Goal: Use online tool/utility: Use online tool/utility

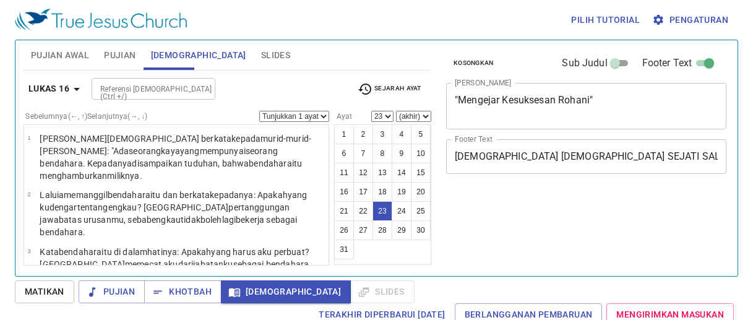
select select "23"
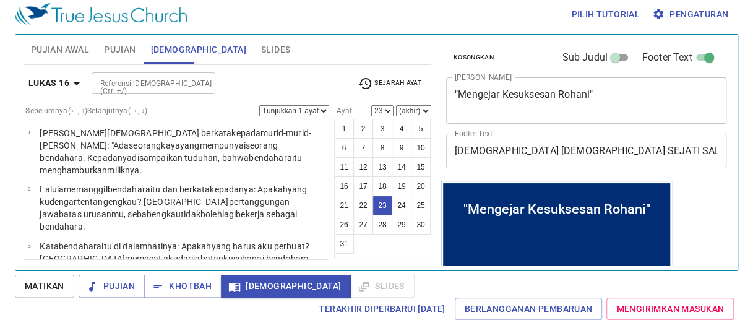
scroll to position [887, 0]
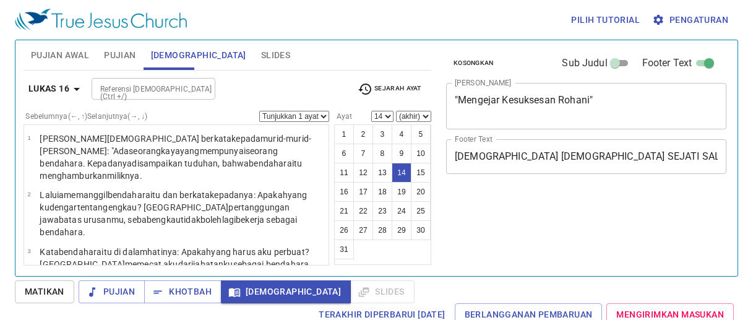
select select "14"
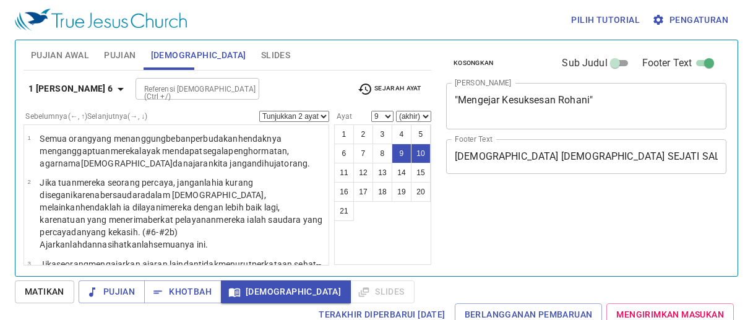
select select "2"
select select "9"
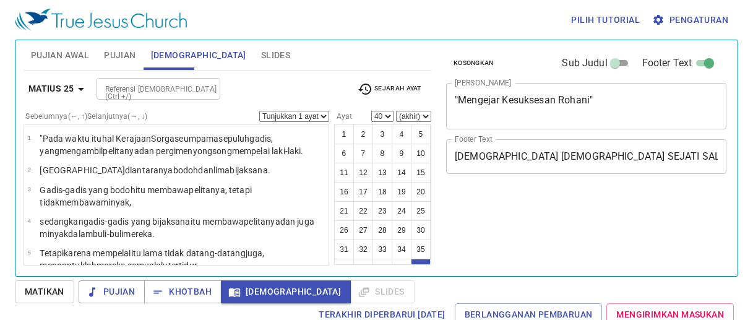
select select "40"
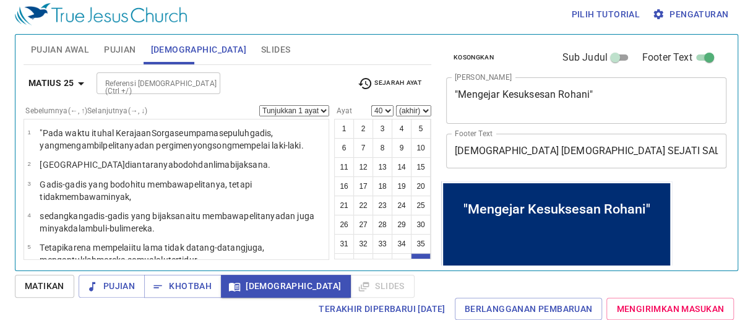
scroll to position [1483, 0]
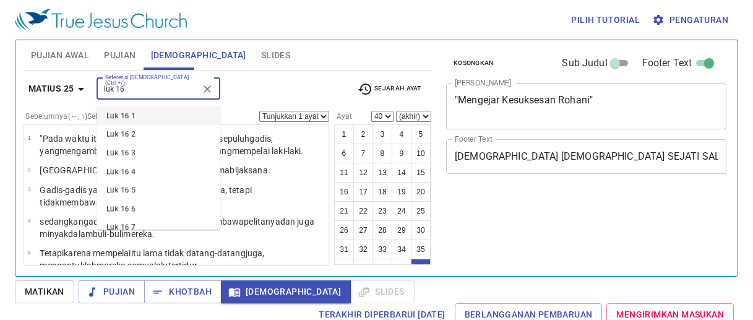
select select "40"
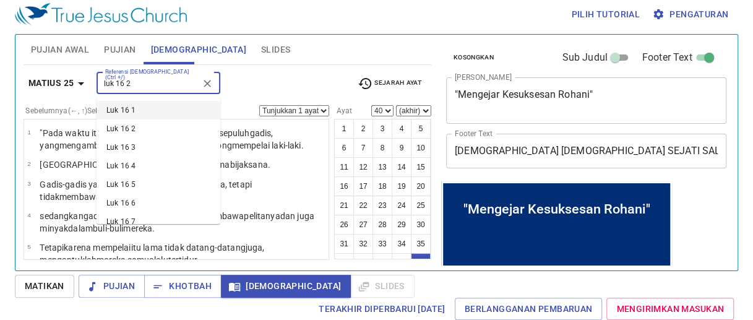
type input "luk 16 24"
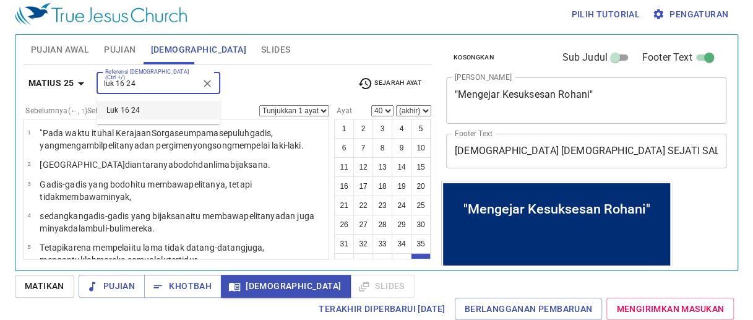
scroll to position [1483, 0]
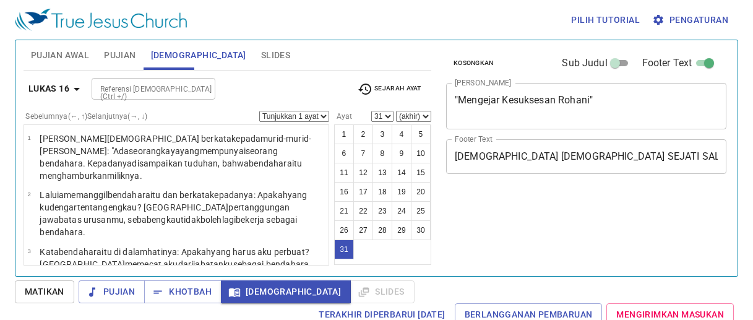
select select "31"
